Goal: Information Seeking & Learning: Learn about a topic

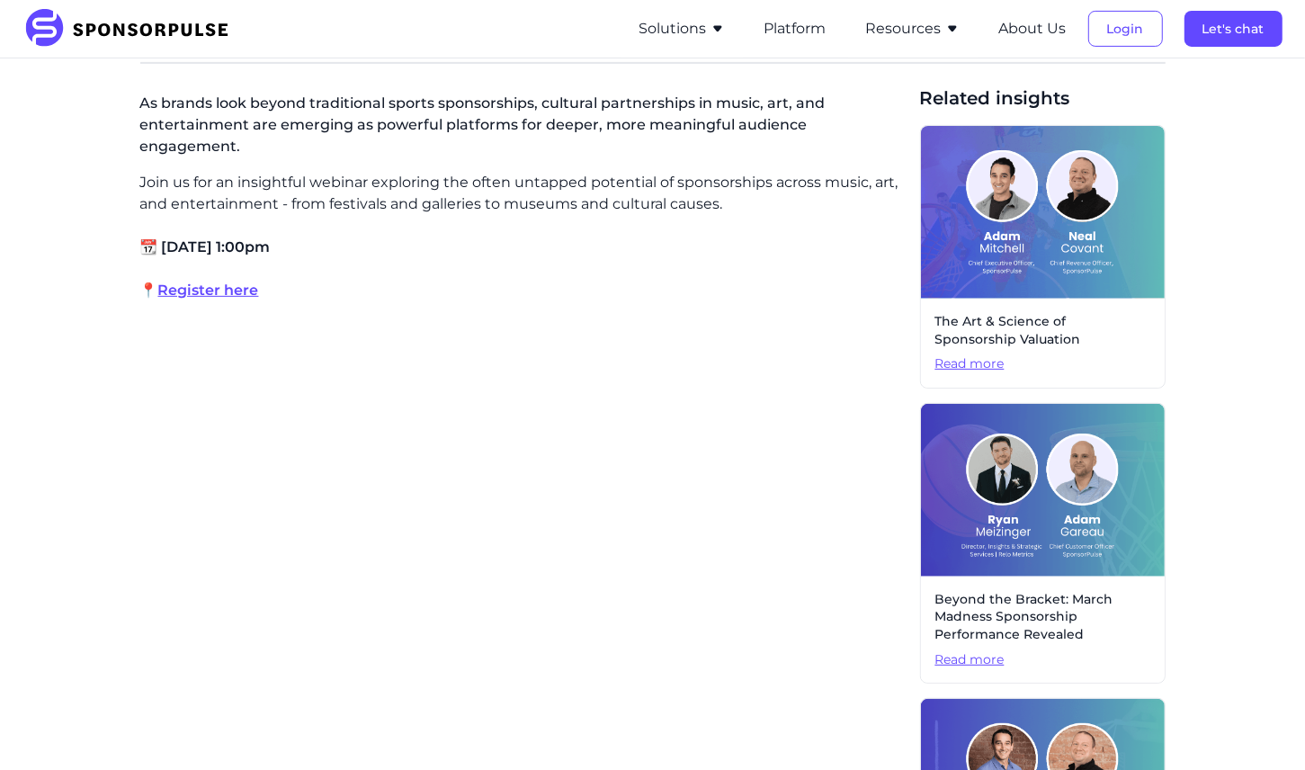
click at [115, 35] on img at bounding box center [132, 29] width 219 height 40
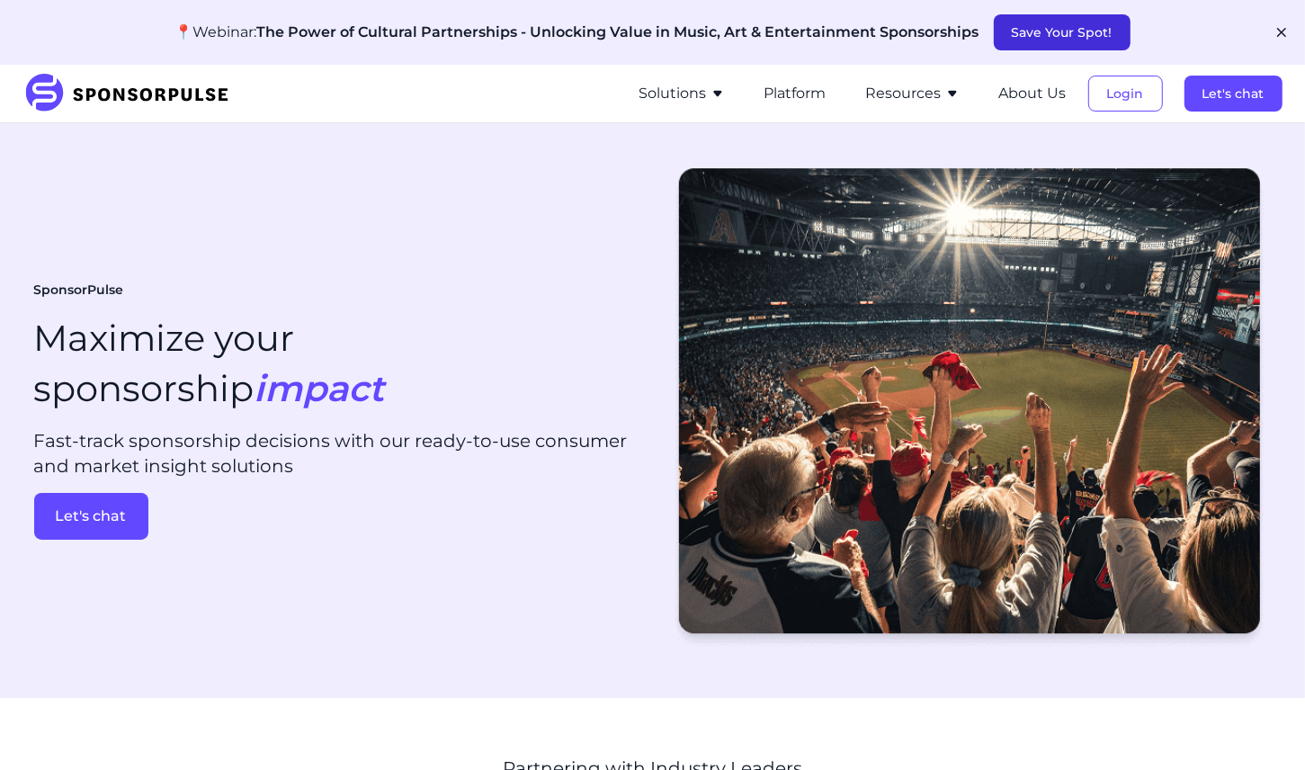
click at [1069, 22] on button "Save Your Spot!" at bounding box center [1062, 32] width 137 height 36
click at [899, 92] on button "Resources" at bounding box center [913, 94] width 94 height 22
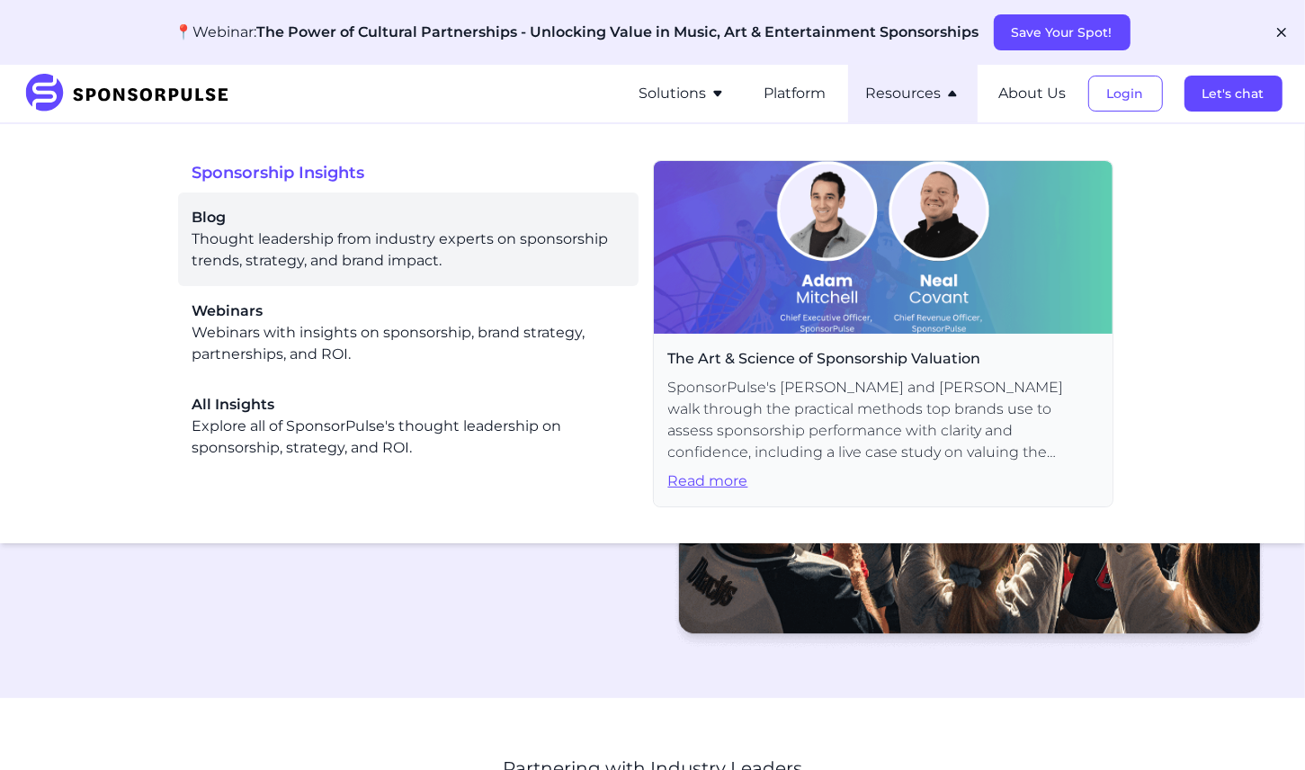
click at [389, 250] on div "Blog Thought leadership from industry experts on sponsorship trends, strategy, …" at bounding box center [408, 239] width 432 height 65
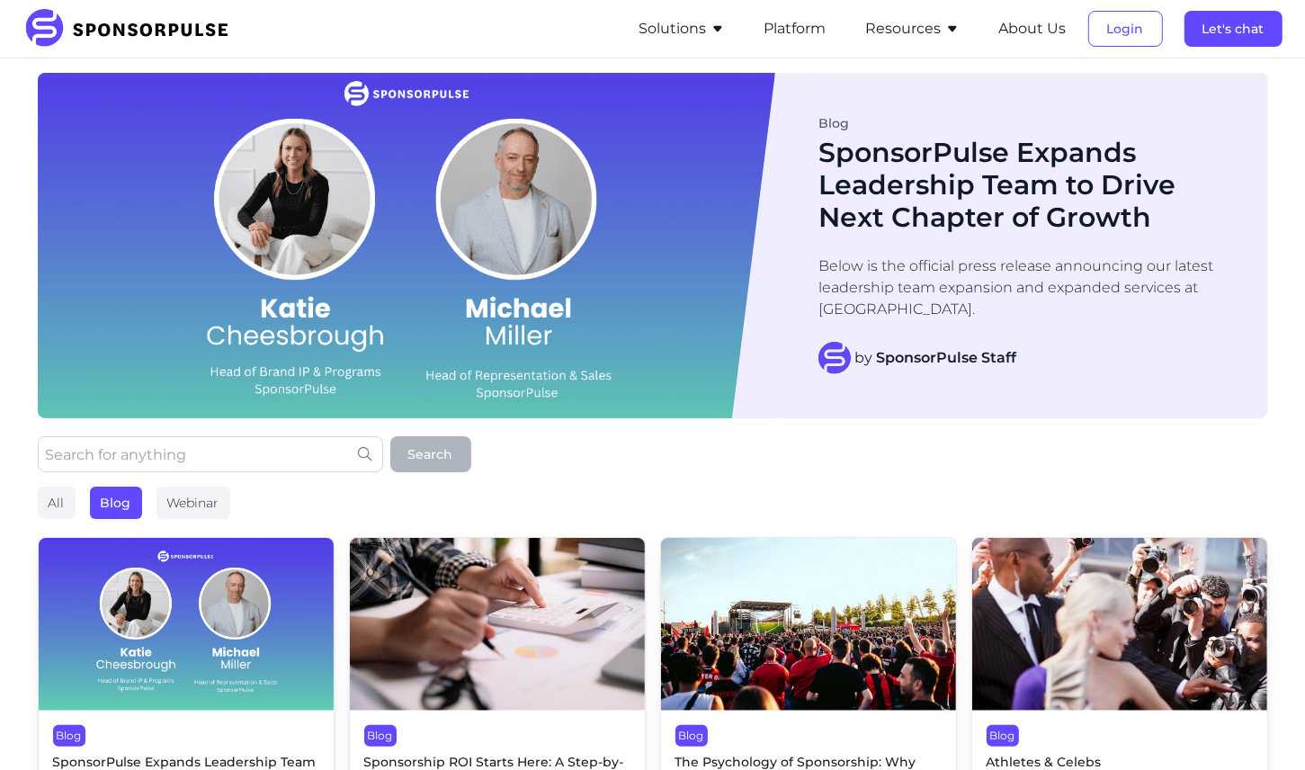
click at [151, 40] on img at bounding box center [132, 29] width 219 height 40
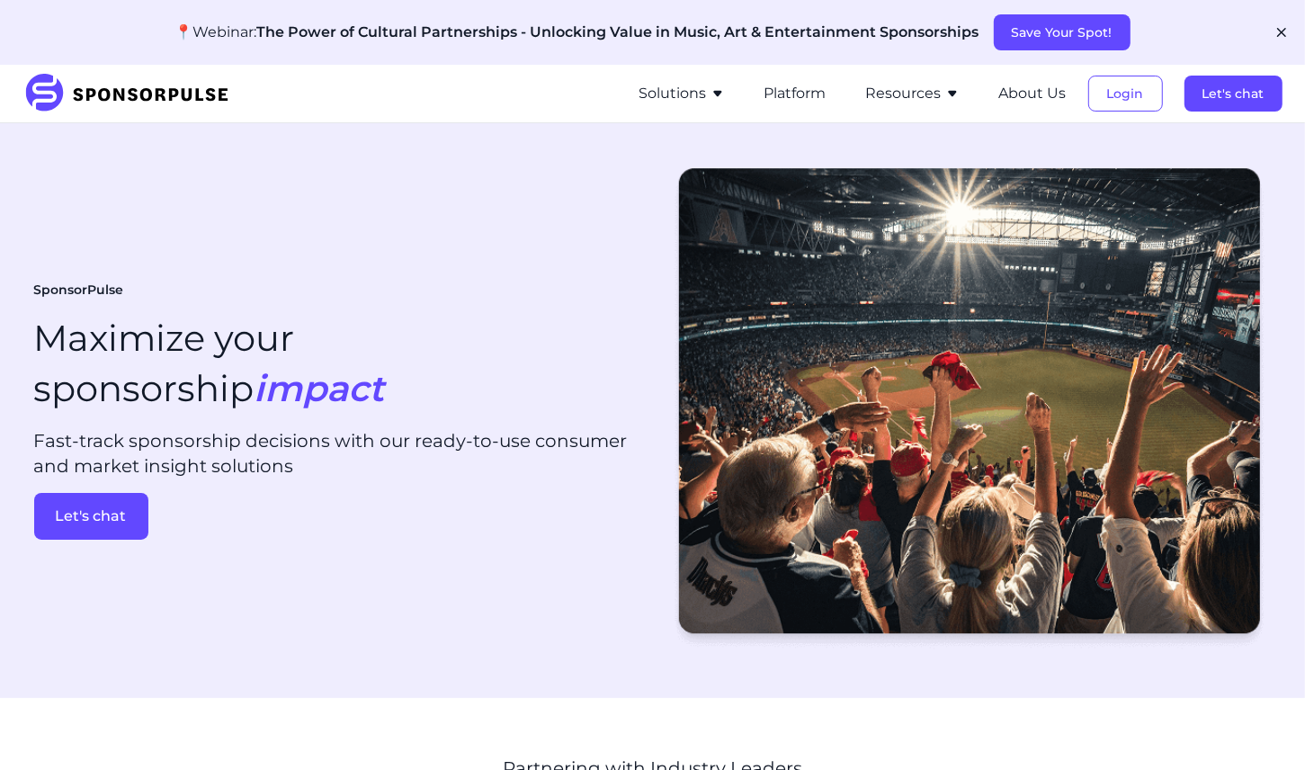
click at [678, 97] on button "Solutions" at bounding box center [681, 94] width 85 height 22
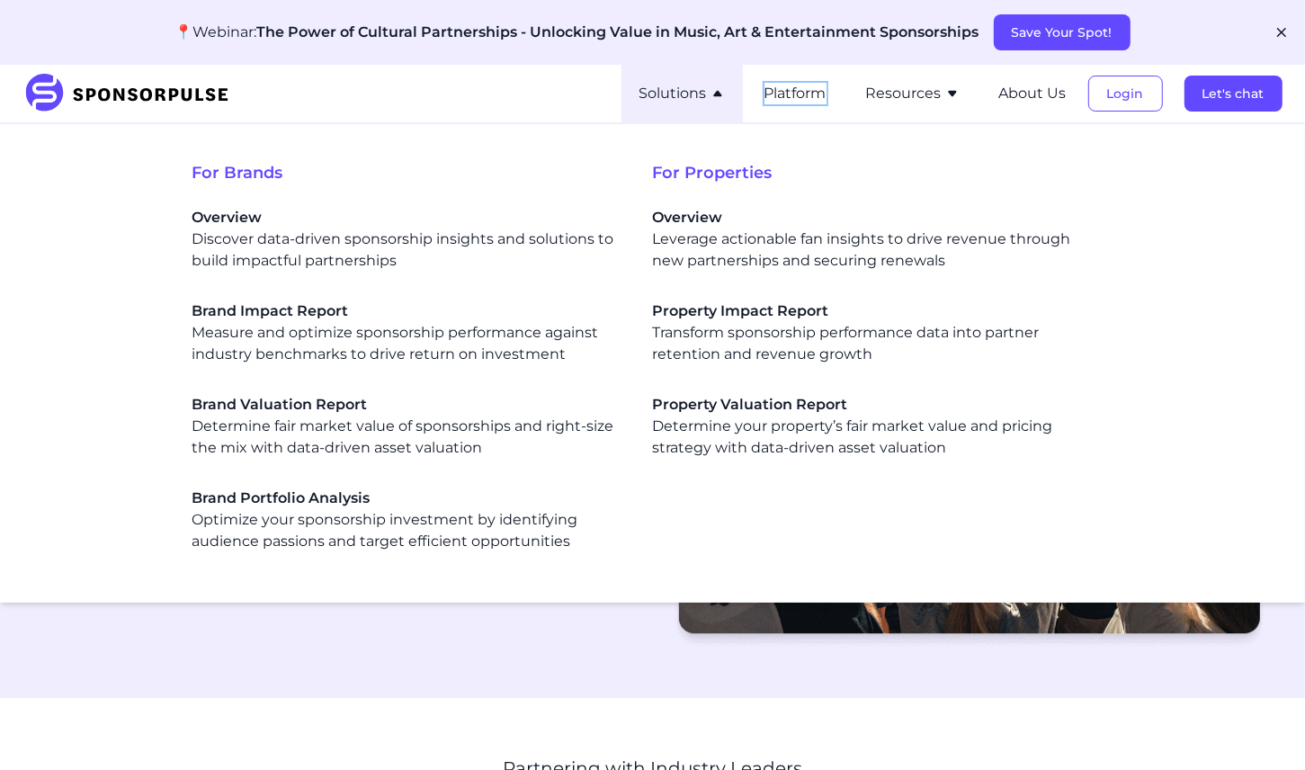
click at [782, 95] on button "Platform" at bounding box center [795, 94] width 62 height 22
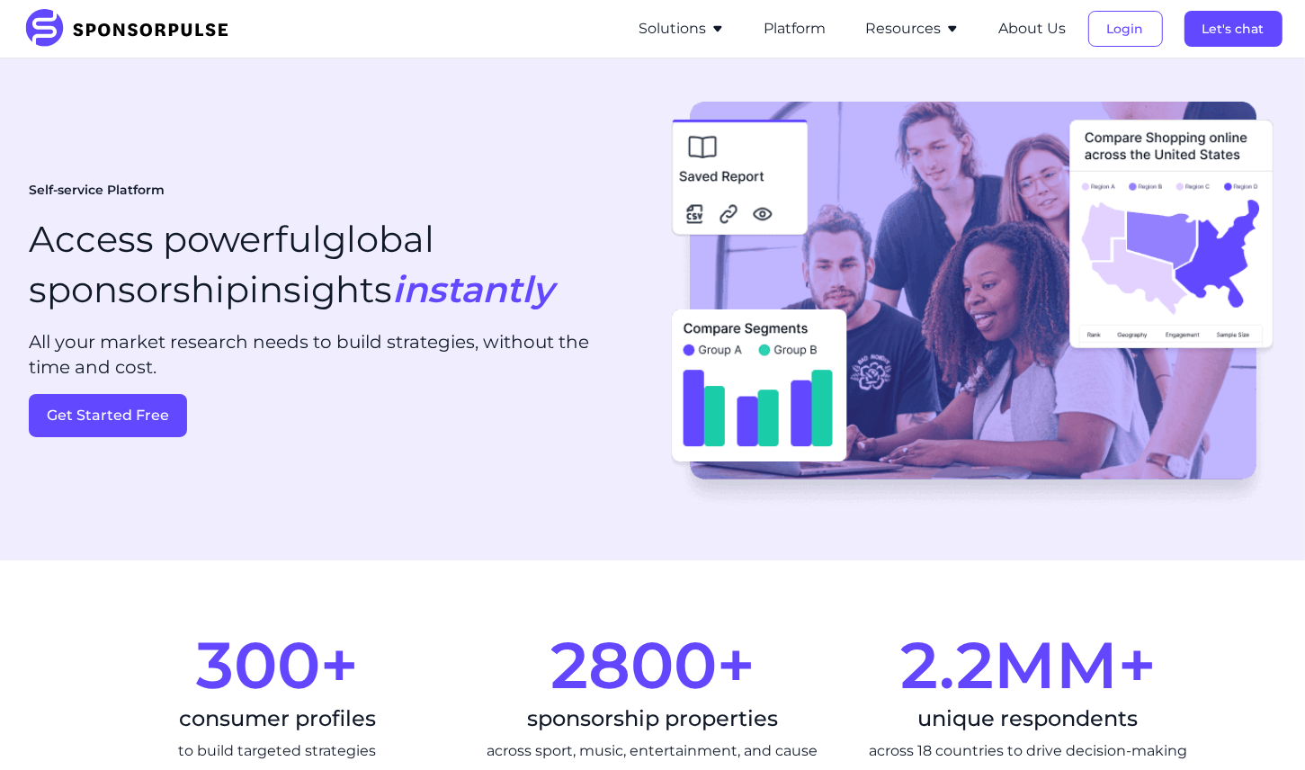
click at [905, 37] on button "Resources" at bounding box center [913, 29] width 94 height 22
click at [925, 31] on button "Resources" at bounding box center [913, 29] width 94 height 22
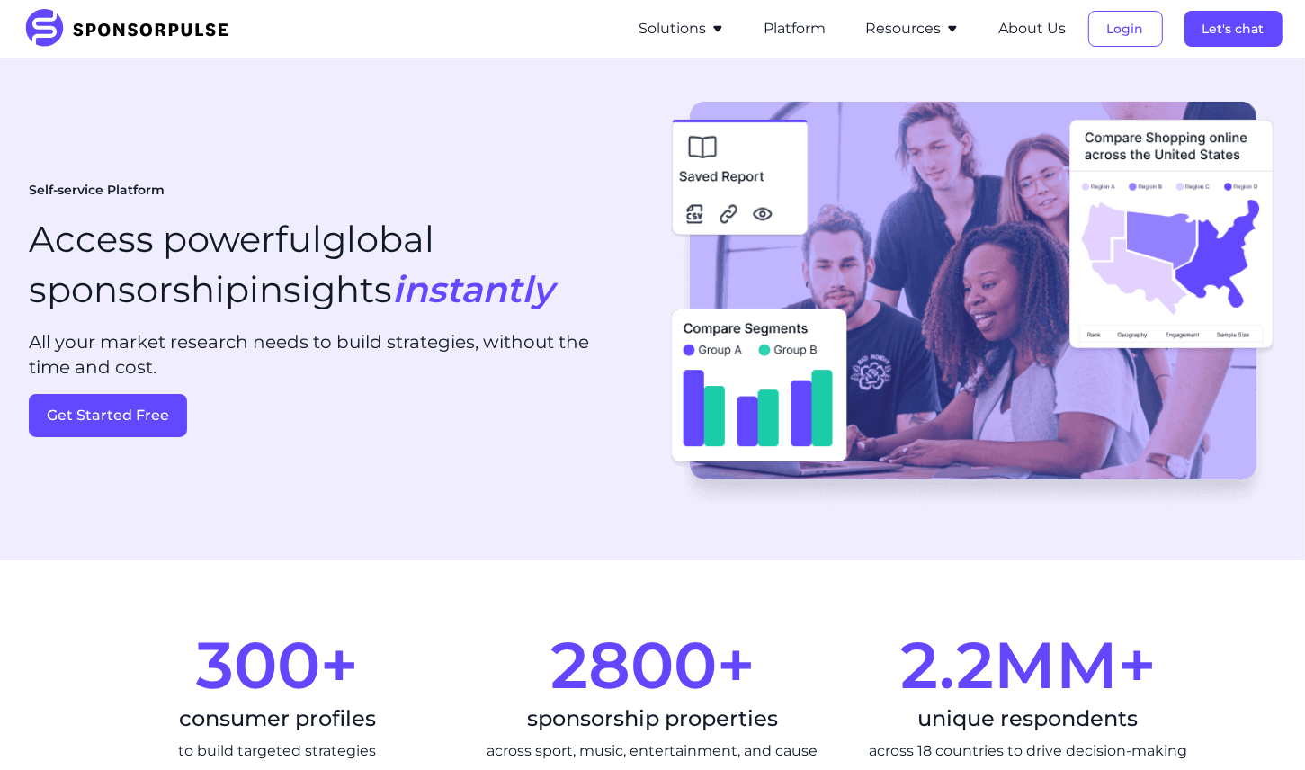
click at [892, 27] on button "Resources" at bounding box center [913, 29] width 94 height 22
click at [910, 40] on li "Resources Sponsorship Insights Blog Thought leadership from industry experts on…" at bounding box center [913, 29] width 130 height 58
click at [910, 29] on button "Resources" at bounding box center [913, 29] width 94 height 22
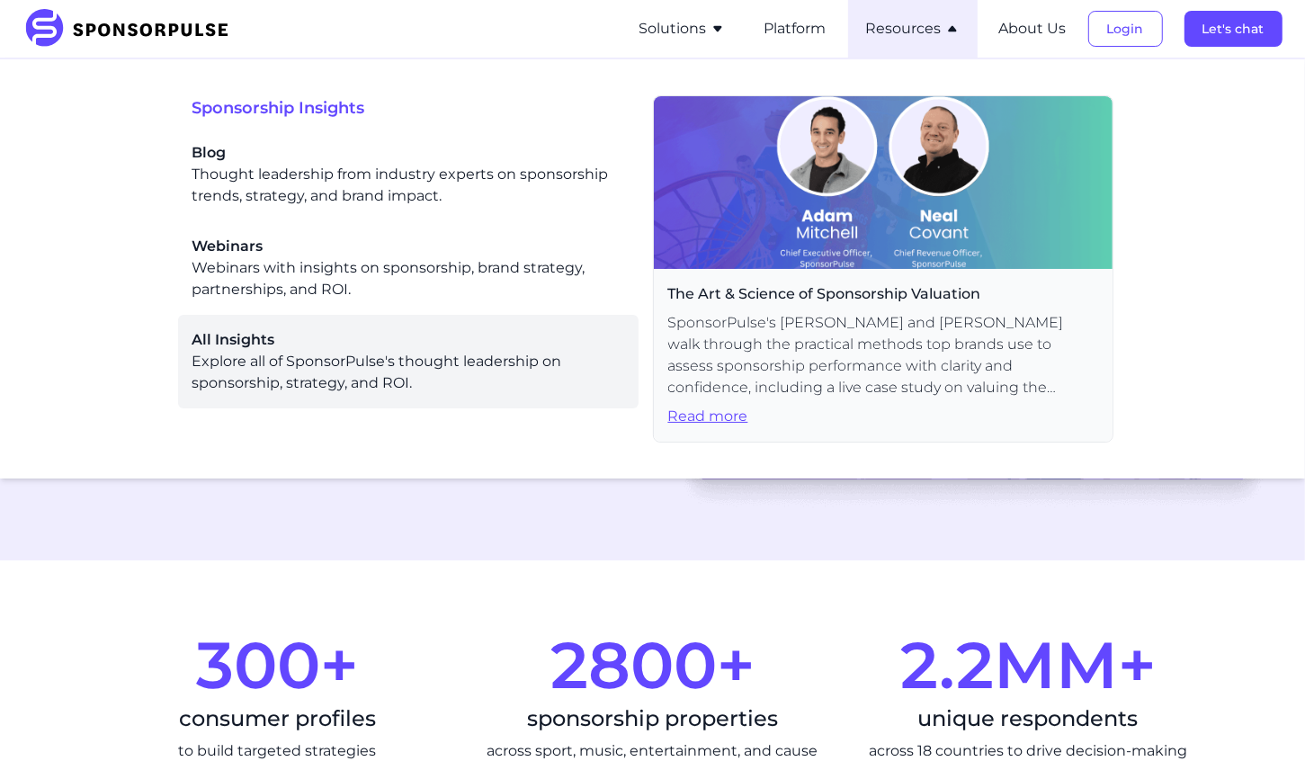
click at [335, 346] on span "All Insights" at bounding box center [408, 340] width 432 height 22
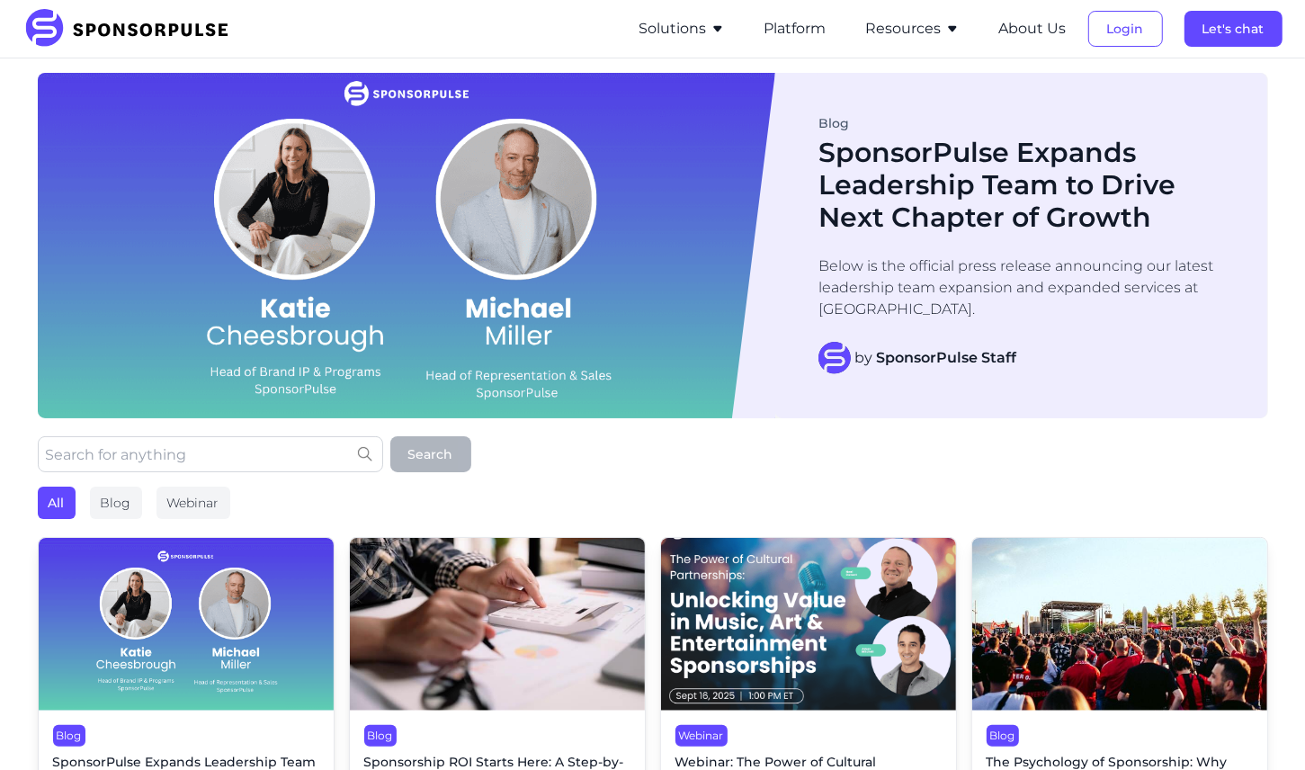
click at [929, 31] on button "Resources" at bounding box center [913, 29] width 94 height 22
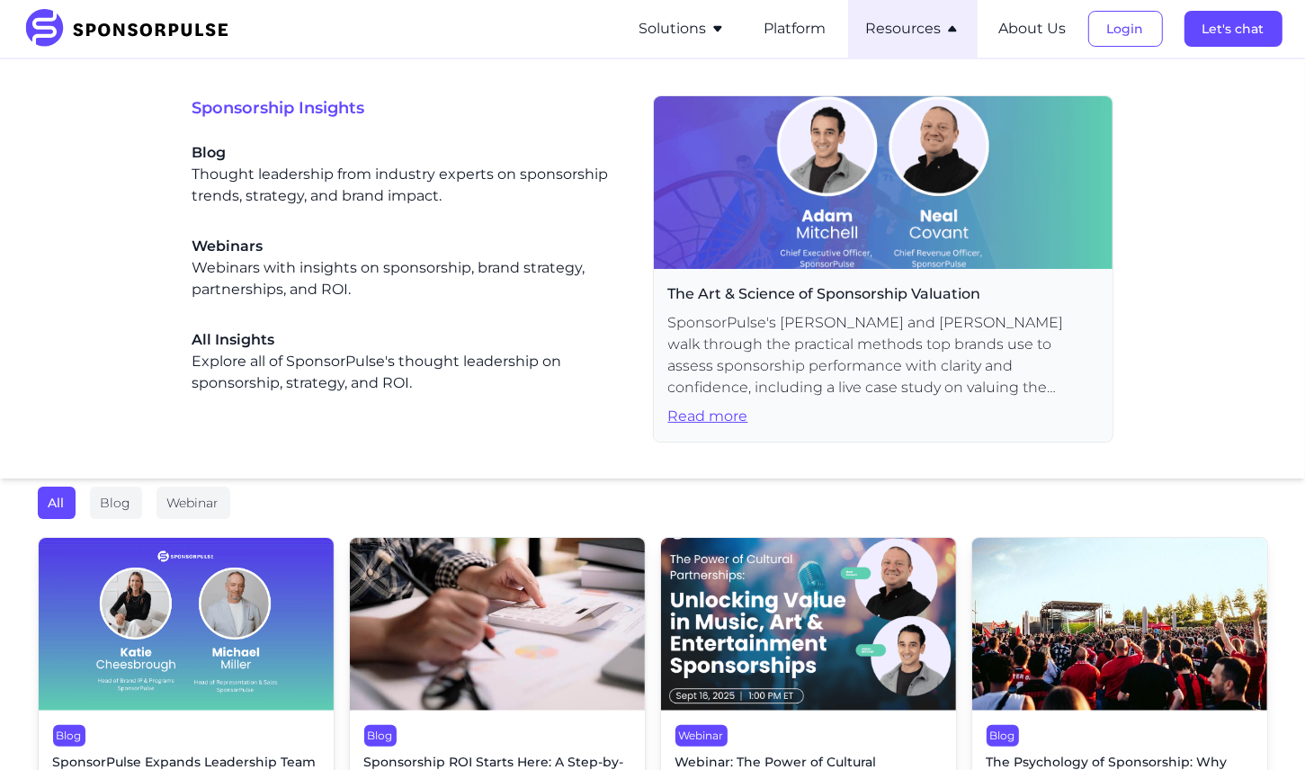
click at [929, 31] on button "Resources" at bounding box center [913, 29] width 94 height 22
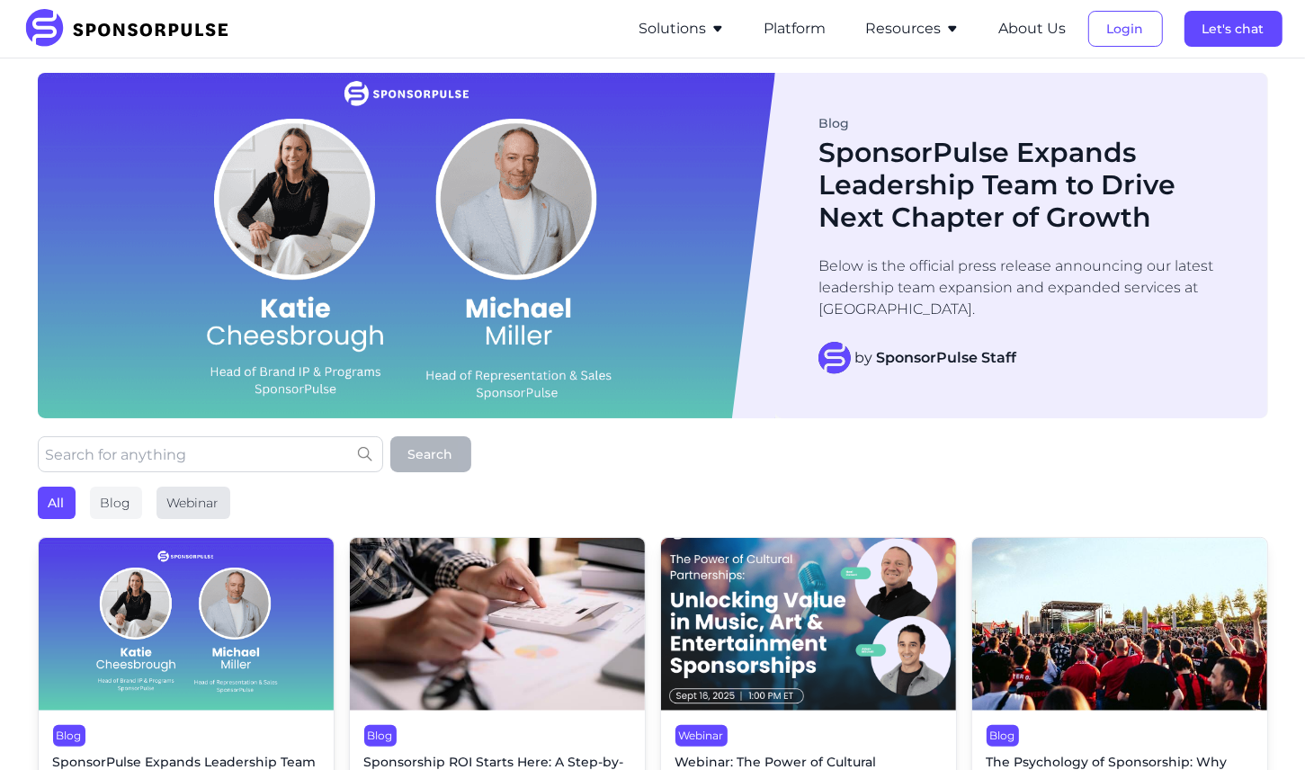
click at [196, 500] on div "Webinar" at bounding box center [193, 503] width 74 height 32
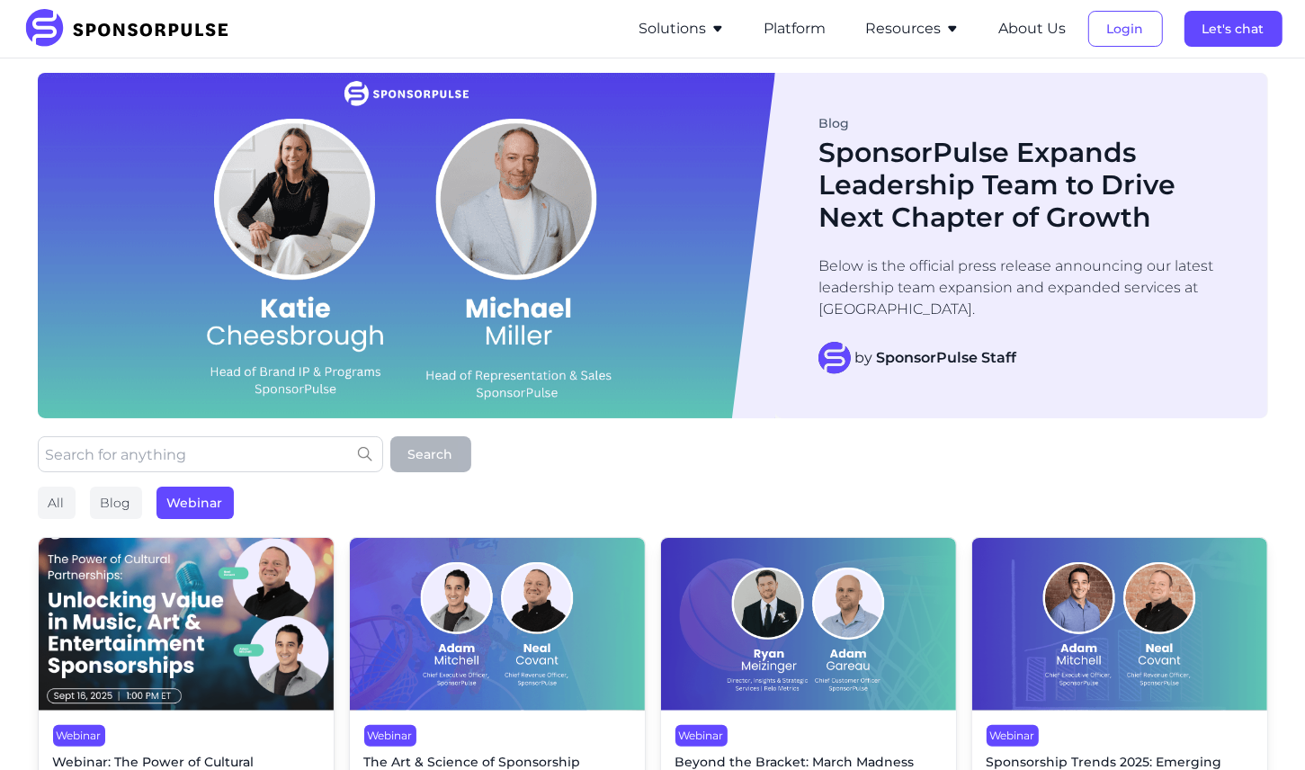
click at [73, 603] on img at bounding box center [186, 624] width 295 height 173
